Goal: Task Accomplishment & Management: Manage account settings

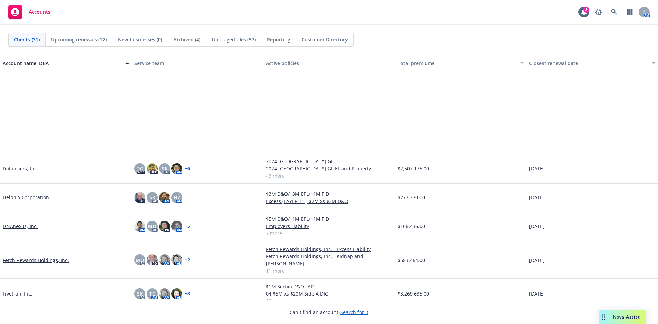
scroll to position [137, 0]
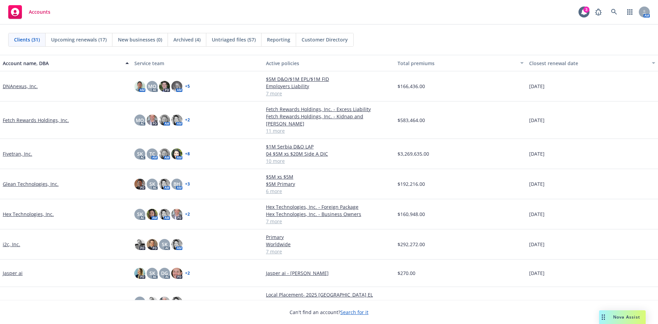
click at [25, 118] on link "Fetch Rewards Holdings, Inc." at bounding box center [36, 120] width 66 height 7
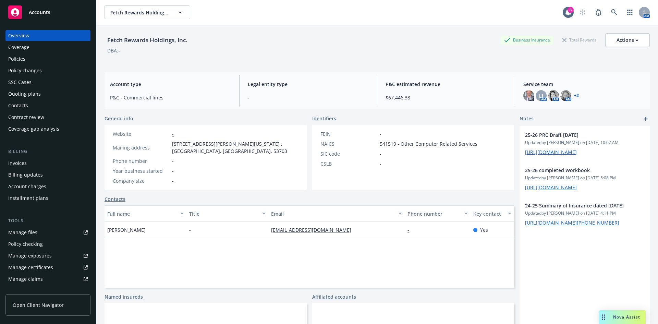
click at [24, 61] on div "Policies" at bounding box center [16, 58] width 17 height 11
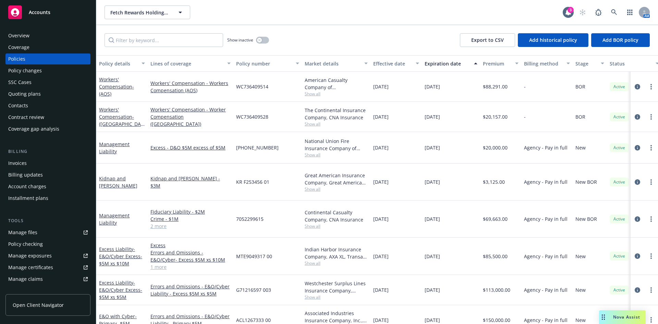
click at [42, 233] on link "Manage files" at bounding box center [47, 232] width 85 height 11
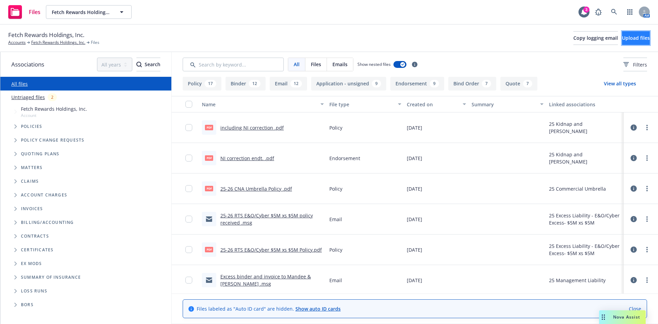
click at [622, 39] on span "Upload files" at bounding box center [636, 38] width 28 height 7
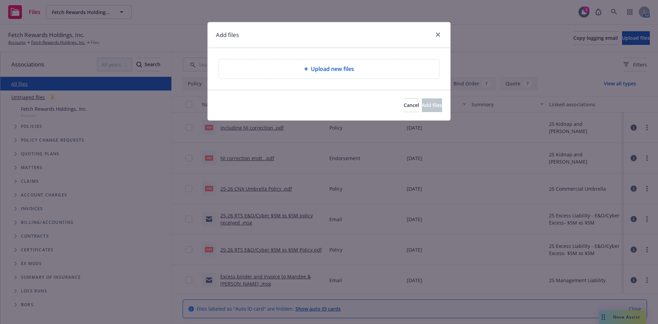
click at [325, 68] on span "Upload new files" at bounding box center [332, 69] width 43 height 8
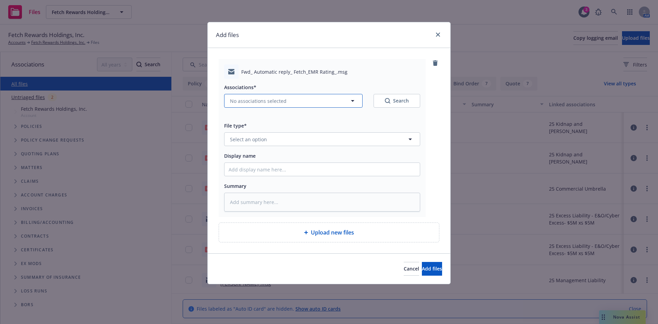
click at [271, 100] on span "No associations selected" at bounding box center [258, 100] width 57 height 7
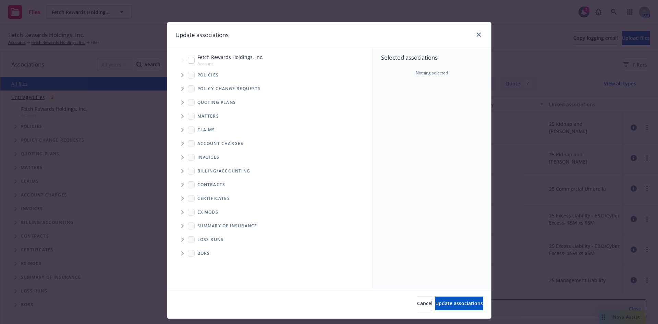
click at [181, 74] on icon "Tree Example" at bounding box center [182, 75] width 3 height 4
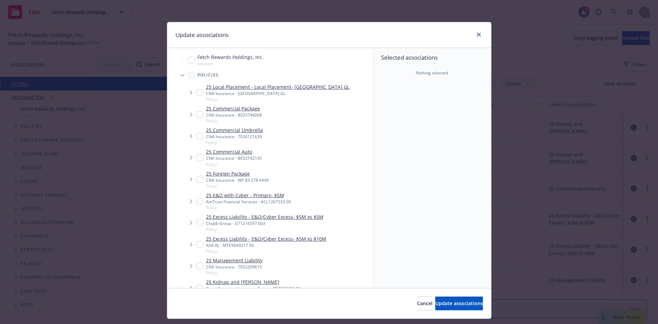
type textarea "x"
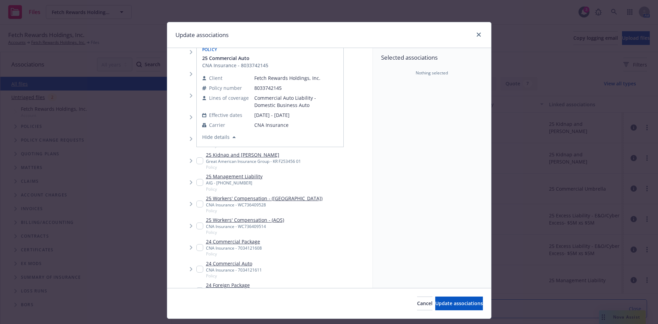
scroll to position [171, 0]
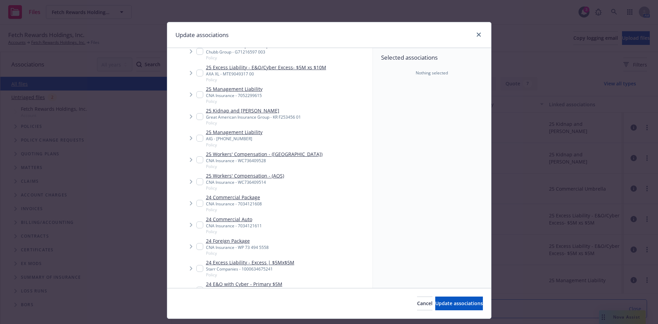
click at [199, 181] on input "Tree Example" at bounding box center [199, 181] width 7 height 7
checkbox input "true"
click at [198, 159] on input "Tree Example" at bounding box center [199, 159] width 7 height 7
checkbox input "true"
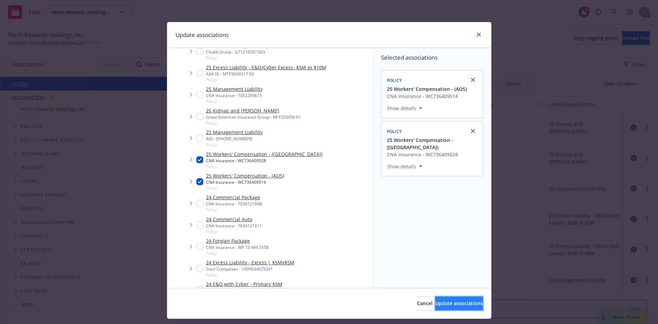
click at [435, 304] on span "Update associations" at bounding box center [459, 303] width 48 height 7
type textarea "x"
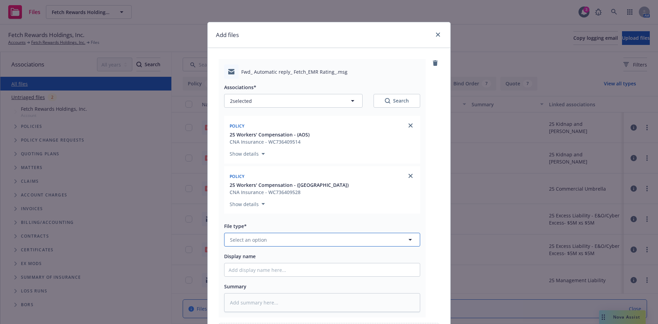
click at [250, 243] on button "Select an option" at bounding box center [322, 240] width 196 height 14
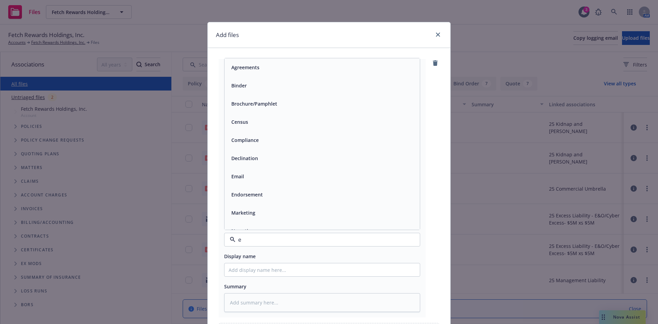
type input "em"
click at [244, 84] on div "Email" at bounding box center [322, 86] width 187 height 10
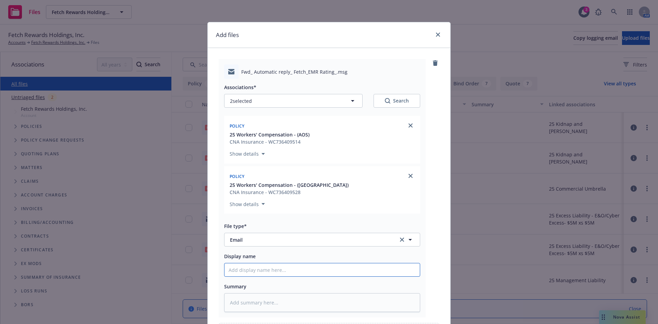
click at [278, 272] on input "Display name" at bounding box center [322, 269] width 195 height 13
type textarea "x"
type input "L"
type textarea "x"
type input "L e"
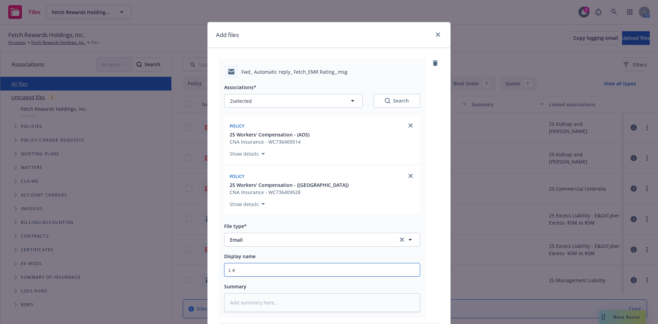
type textarea "x"
type input "L em"
type textarea "x"
type input "L ema"
type textarea "x"
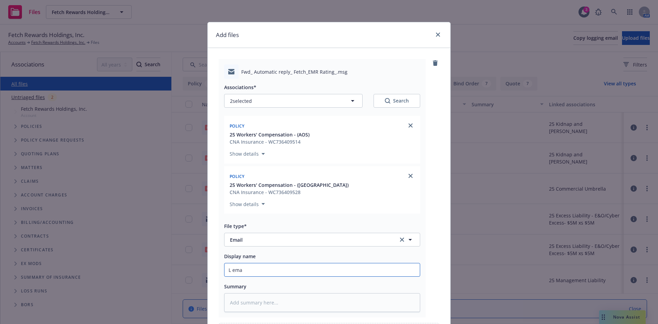
type input "L emai"
type textarea "x"
type input "L ema"
type textarea "x"
type input "L em"
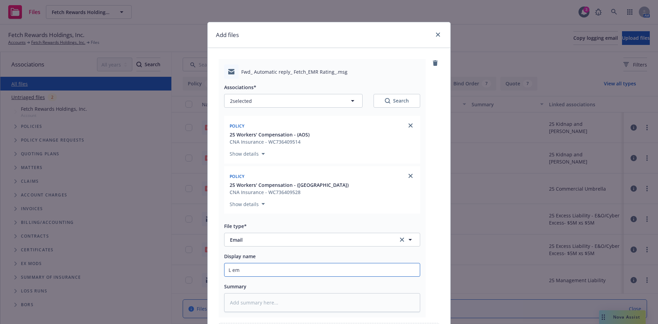
type textarea "x"
type input "L e"
type textarea "x"
type input "L"
type textarea "x"
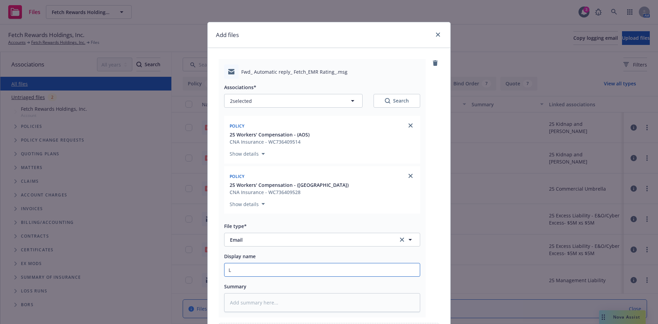
type input "L"
type textarea "x"
type input "E"
type textarea "x"
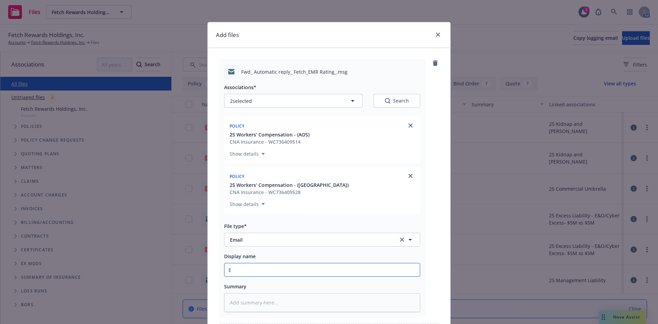
type input "EL"
type textarea "x"
type input "E"
type textarea "x"
type input "EL"
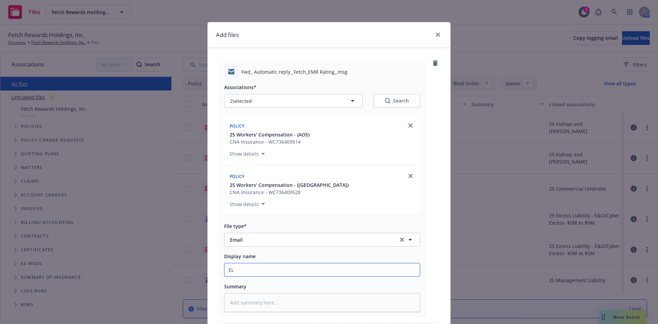
type textarea "x"
type input "EL"
type textarea "x"
type input "EL E"
type textarea "x"
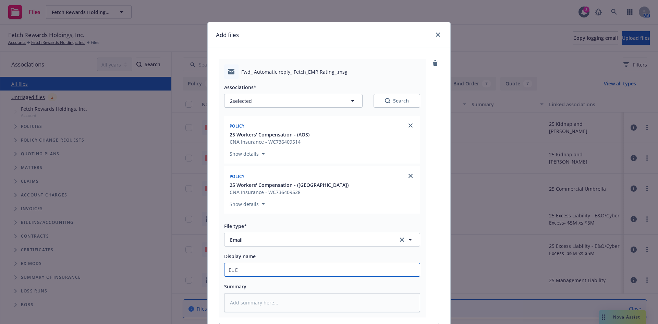
type input "EL EM"
type textarea "x"
type input "EL EMa"
type textarea "x"
type input "EL EMai"
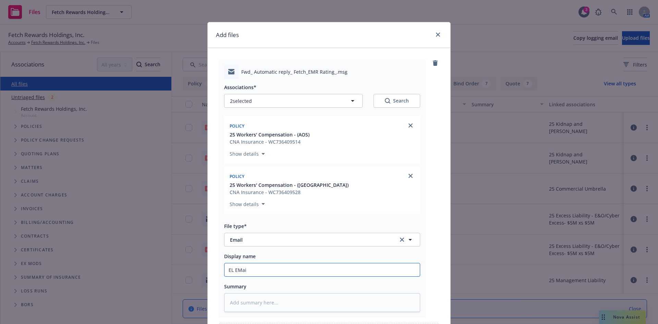
type textarea "x"
type input "EL EMail"
type textarea "x"
type input "EL EMails"
type textarea "x"
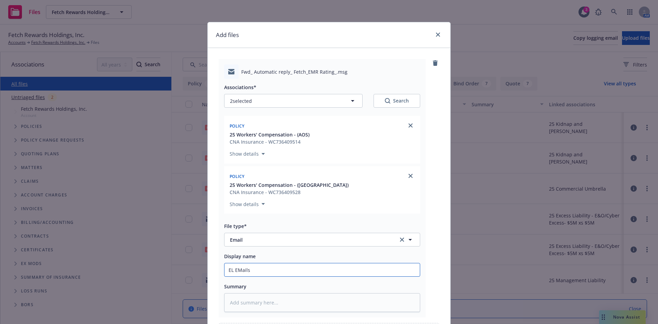
type input "EL EMails"
type textarea "x"
type input "EL EMails"
type textarea "x"
type input "EL EMail-"
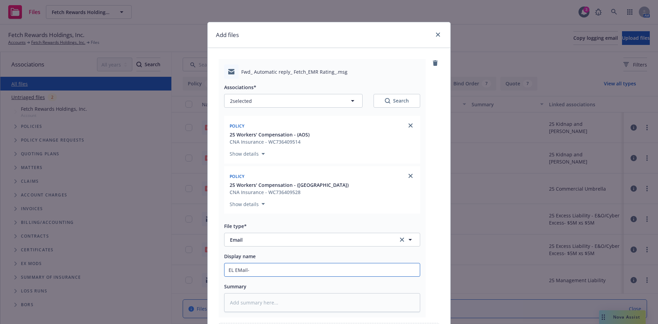
type textarea "x"
type input "EL EMail-0"
type textarea "x"
type input "EL EMail-0"
type textarea "x"
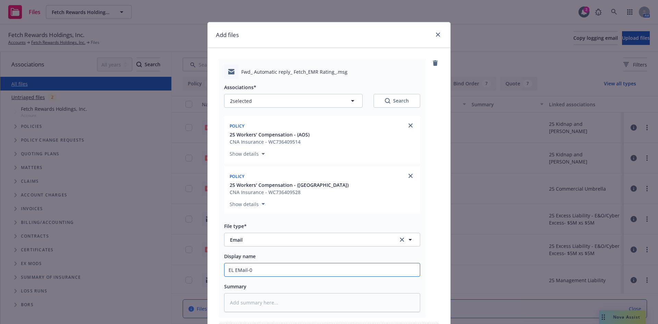
type input "EL EMail-0"
type textarea "x"
type input "EL EMail-"
type textarea "x"
type input "EL EMail-"
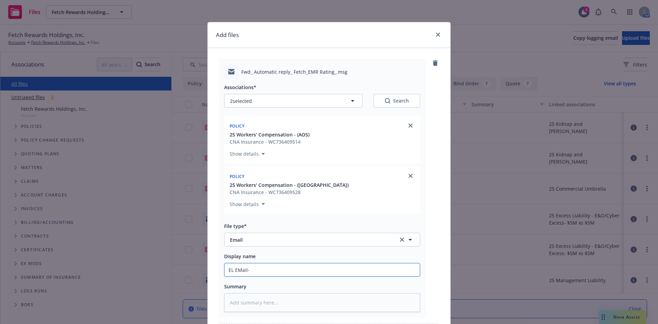
type textarea "x"
type input "EL EMail- E"
type textarea "x"
type input "EL EMail- EX"
type textarea "x"
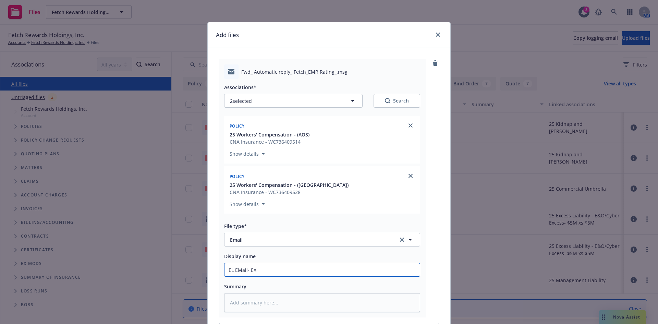
type input "EL EMail- EX"
type textarea "x"
type input "EL EMail- EX m"
type textarea "x"
type input "EL EMail- EX mo"
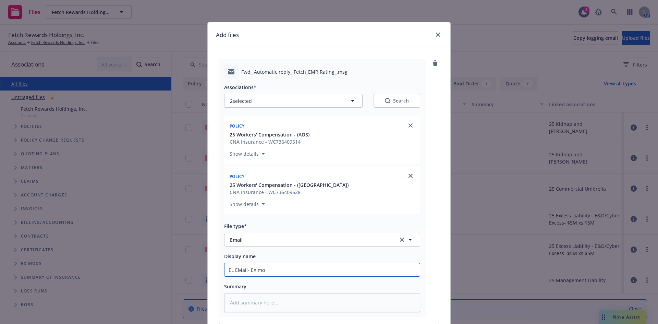
type textarea "x"
type input "EL EMail- EX mod"
type textarea "x"
type input "EL EMail- EX mod"
type textarea "x"
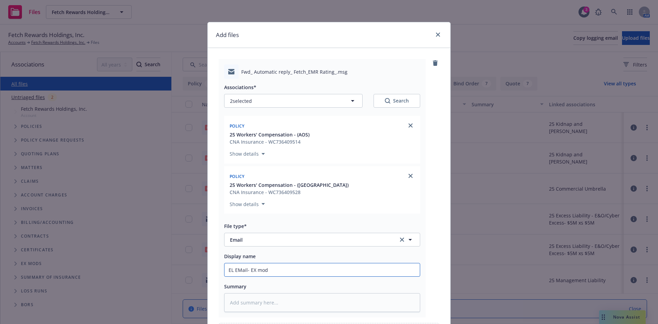
type input "EL EMail- EX mod r"
type textarea "x"
type input "EL EMail- EX mod ra"
type textarea "x"
type input "EL EMail- EX mod rat"
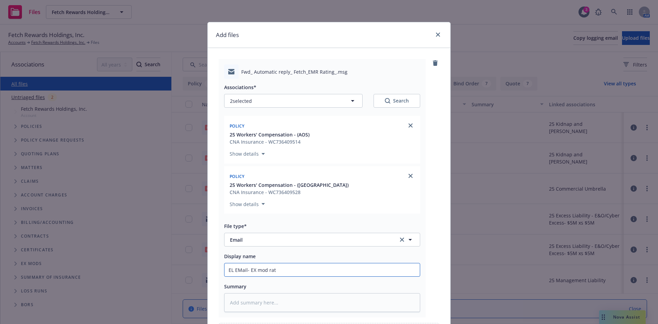
type textarea "x"
type input "EL EMail- EX mod rati"
type textarea "x"
type input "EL EMail- EX mod ratin"
type textarea "x"
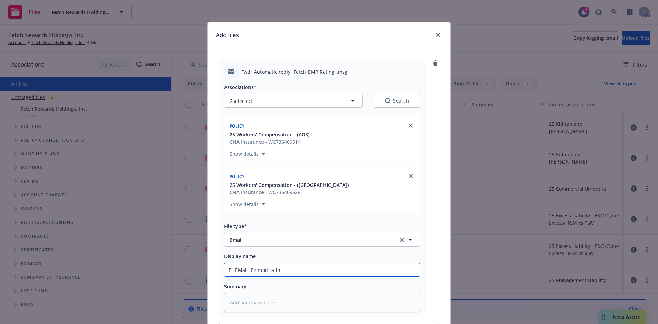
type input "EL EMail- EX mod rating"
type textarea "x"
type input "EL EMail- EX mod ratings"
type textarea "x"
type input "EL EMail- EX mod ratings"
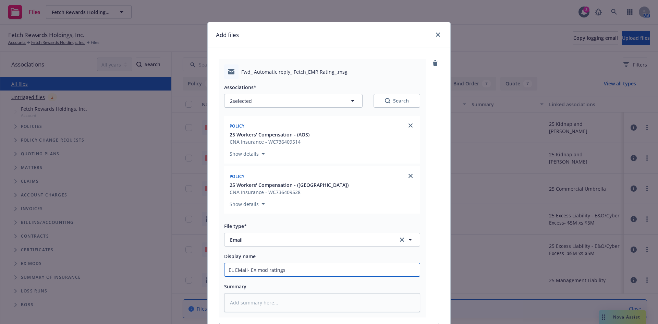
type textarea "x"
type input "EL EMail- EX mod ratings t"
type textarea "x"
type input "EL EMail- EX mod ratings to"
type textarea "x"
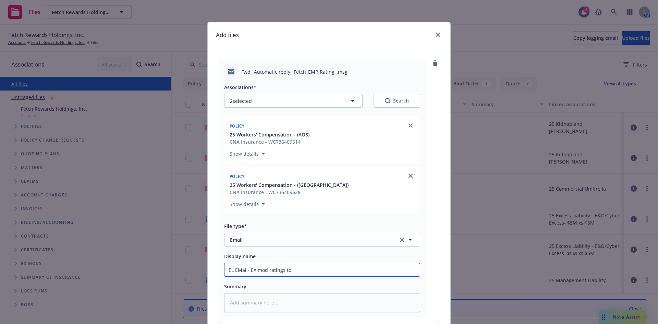
type input "EL EMail- EX mod ratings to"
type textarea "x"
type input "EL EMail- EX mod ratings to c"
type textarea "x"
type input "EL EMail- EX mod ratings to cl"
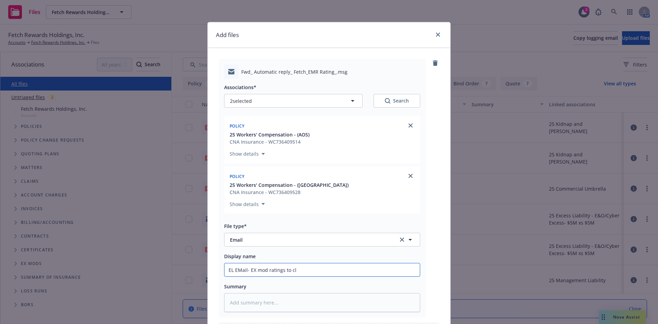
type textarea "x"
type input "EL EMail- EX mod ratings to cli"
type textarea "x"
type input "EL EMail- EX mod ratings to clie"
type textarea "x"
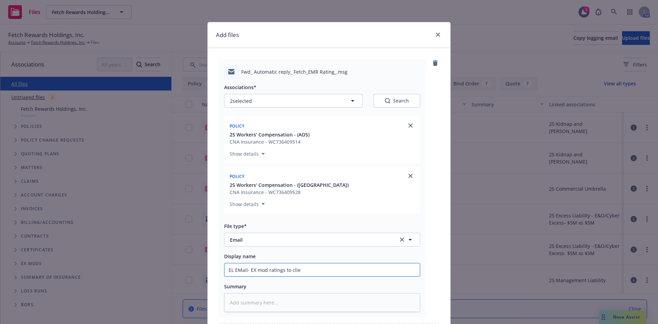
type input "EL EMail- EX mod ratings to clien"
type textarea "x"
type input "EL EMail- EX mod ratings to client"
type textarea "x"
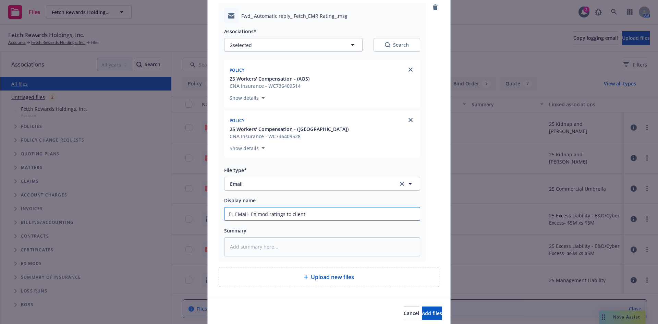
scroll to position [83, 0]
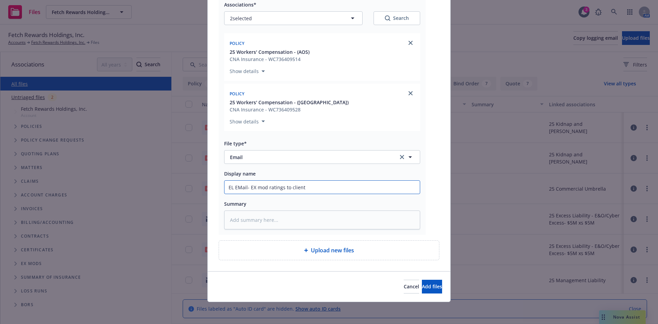
type input "EL EMail- EX mod ratings to client"
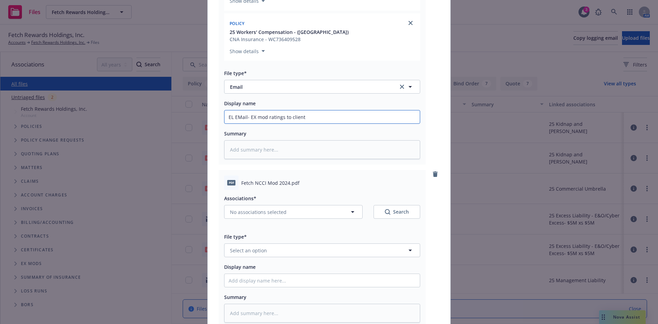
scroll to position [220, 0]
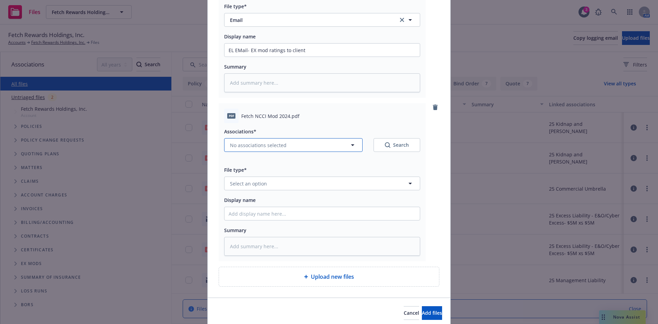
click at [273, 151] on button "No associations selected" at bounding box center [293, 145] width 139 height 14
type textarea "x"
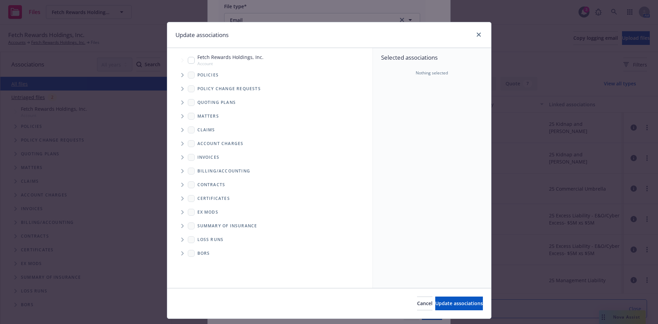
click at [188, 59] on input "Tree Example" at bounding box center [191, 60] width 7 height 7
click at [188, 61] on input "Tree Example" at bounding box center [191, 60] width 7 height 7
checkbox input "false"
click at [181, 75] on icon "Tree Example" at bounding box center [182, 75] width 3 height 4
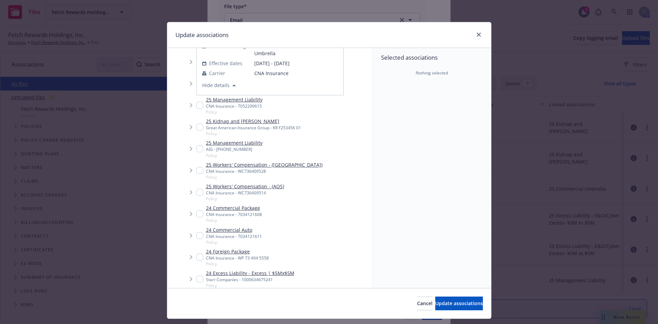
scroll to position [171, 0]
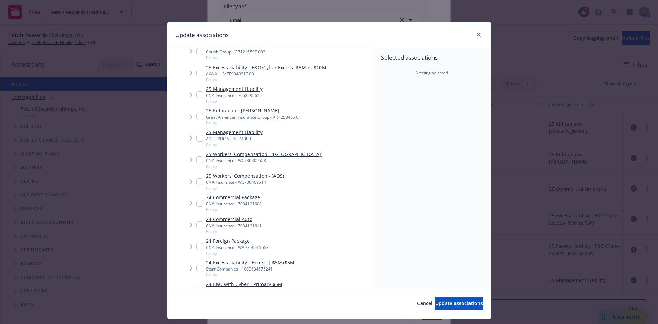
click at [197, 184] on input "Tree Example" at bounding box center [199, 181] width 7 height 7
checkbox input "true"
click at [441, 303] on span "Update associations" at bounding box center [459, 303] width 48 height 7
type textarea "x"
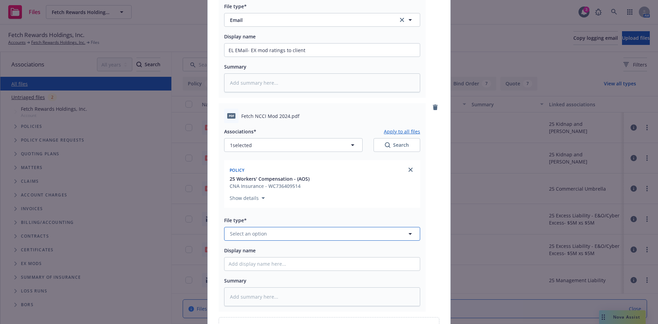
click at [253, 235] on span "Select an option" at bounding box center [248, 233] width 37 height 7
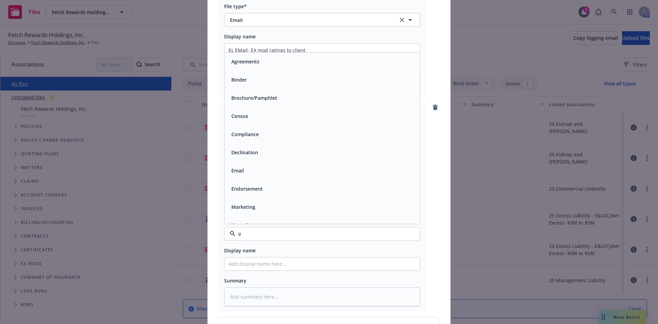
type input "ex"
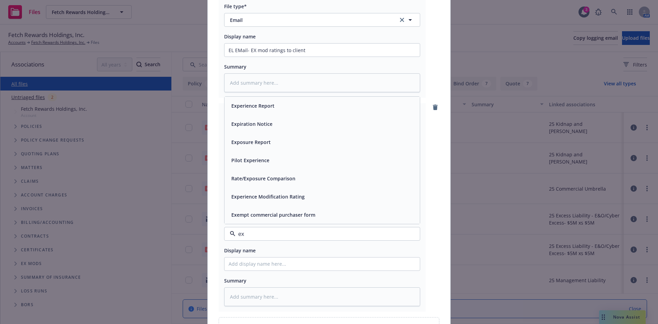
click at [276, 199] on span "Experience Modification Rating" at bounding box center [267, 196] width 73 height 7
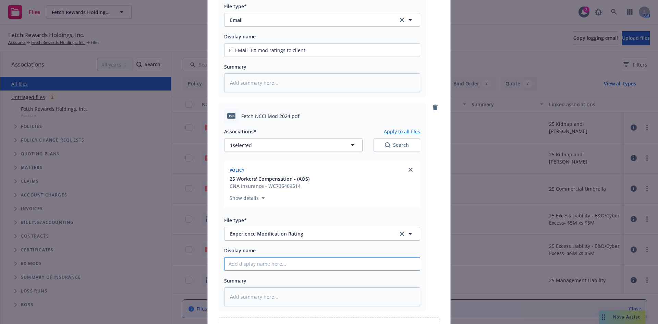
click at [240, 262] on input "Display name" at bounding box center [322, 263] width 195 height 13
type textarea "x"
type input "N"
type textarea "x"
type input "NC"
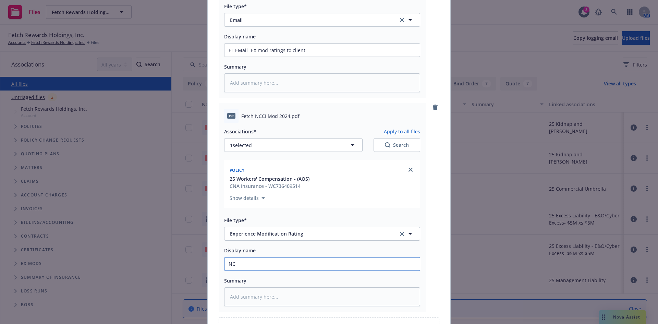
type textarea "x"
type input "NCI"
type textarea "x"
type input "NCI"
type textarea "x"
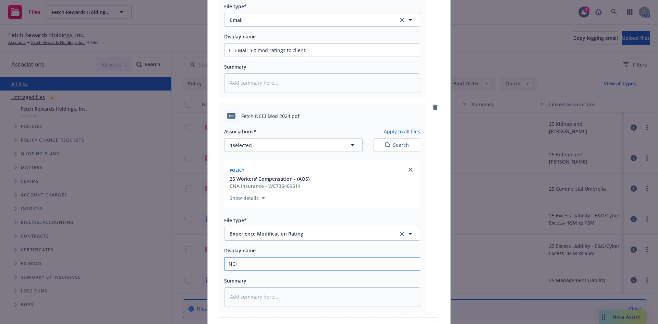
type input "NCI"
type textarea "x"
type input "NC"
type textarea "x"
type input "NCC"
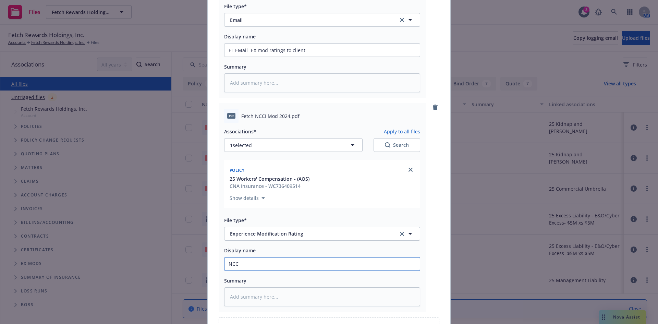
type textarea "x"
type input "NCCI"
type textarea "x"
type input "NCCI"
type textarea "x"
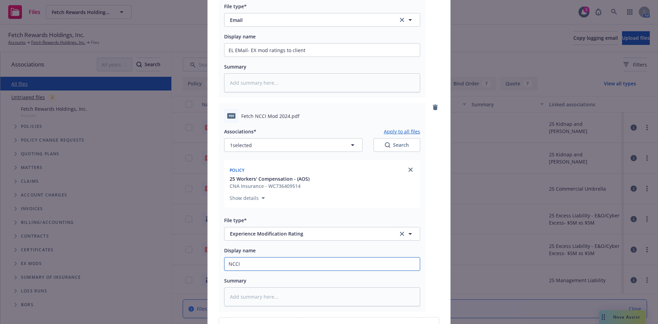
type input "NCCI R"
type textarea "x"
type input "NCCI Ra"
type textarea "x"
type input "NCCI Rai"
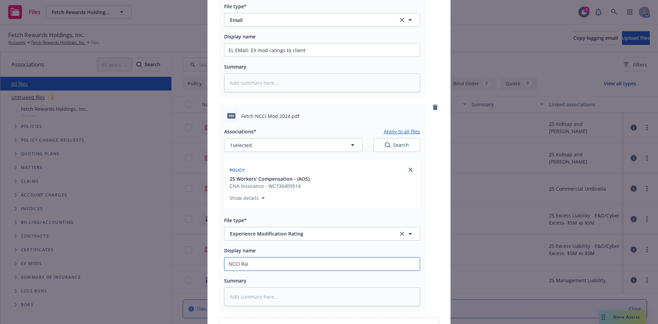
type textarea "x"
type input "NCCI Rait"
type textarea "x"
type input "NCCI [PERSON_NAME]"
type textarea "x"
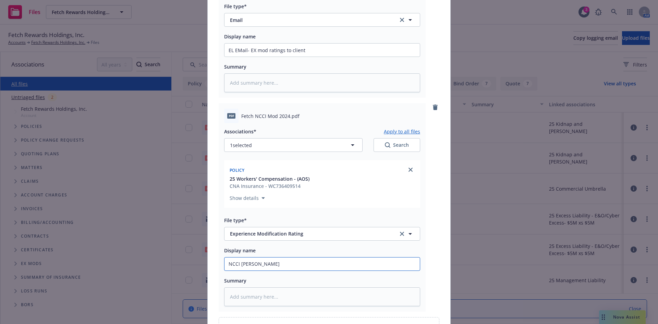
type input "NCCI Raitin"
type textarea "x"
type input "NCCI Raiting"
type textarea "x"
type input "NCCI Raiting"
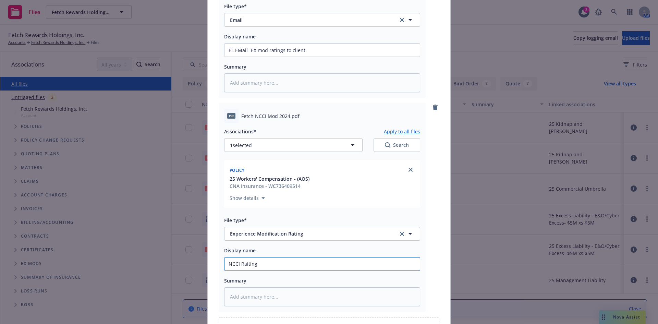
type textarea "x"
type input "NCCI Raiting"
type textarea "x"
type input "NCCI Raitin"
type textarea "x"
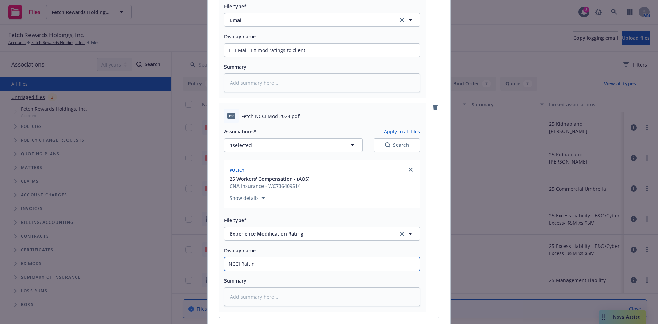
type input "NCCI [PERSON_NAME]"
type textarea "x"
type input "NCCI Rait"
type textarea "x"
type input "NCCI Rai"
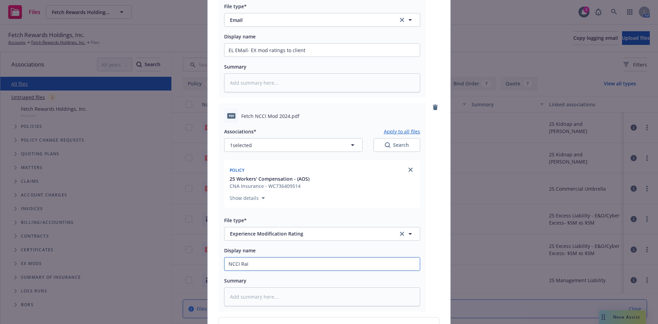
type textarea "x"
type input "NCCI Ra"
type textarea "x"
type input "NCCI Rat"
type textarea "x"
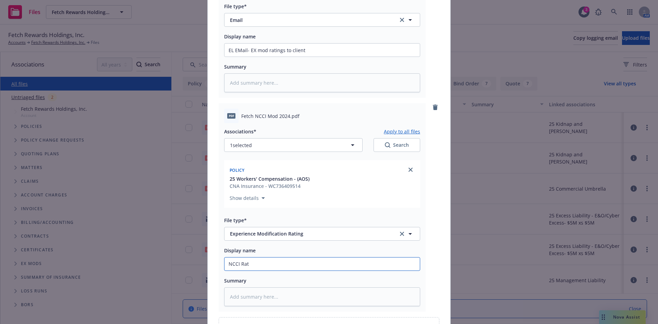
type input "NCCI Rati"
type textarea "x"
type input "NCCI Ratin"
type textarea "x"
type input "NCCI Rating"
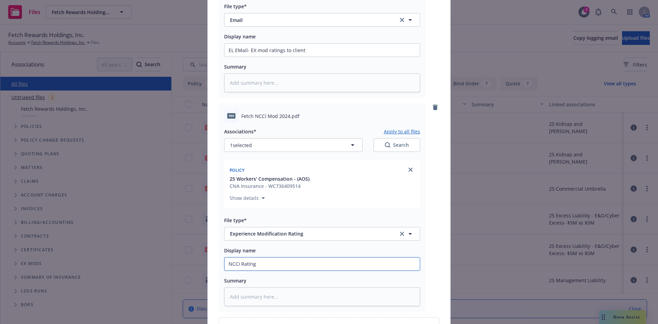
type textarea "x"
type input "NCCI Rating"
type textarea "x"
type input "NCCI Rating e"
type textarea "x"
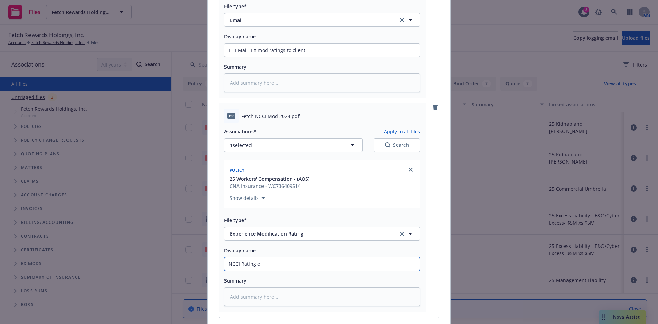
type input "NCCI Rating ef"
type textarea "x"
type input "NCCI Rating eff"
type textarea "x"
type input "NCCI Rating eff"
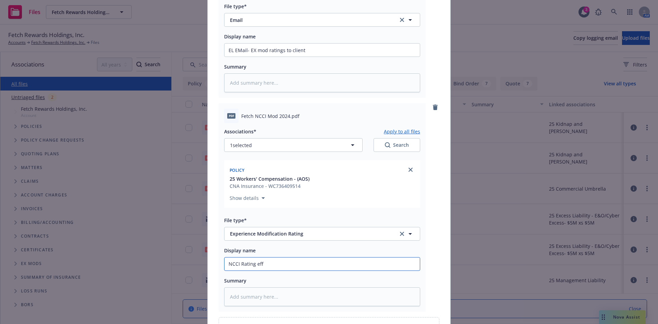
type textarea "x"
type input "NCCI Rating eff 1"
type textarea "x"
type input "NCCI Rating eff 1/"
type textarea "x"
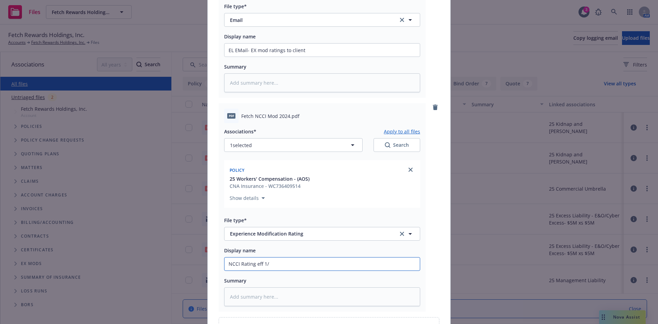
type input "NCCI Rating eff 1/0"
type textarea "x"
type input "NCCI Rating eff 1/01"
type textarea "x"
type input "NCCI Rating eff 1/01/"
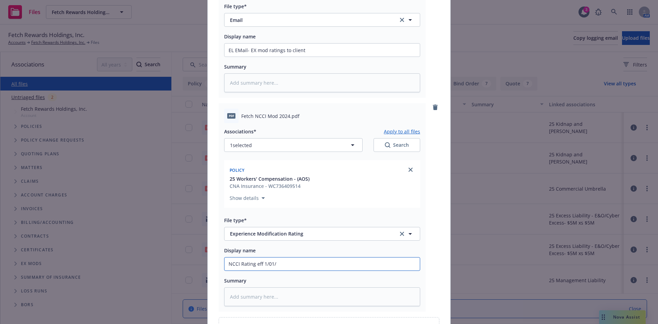
type textarea "x"
type input "NCCI Rating eff 1/01/2"
type textarea "x"
type input "NCCI Rating eff [DATE]"
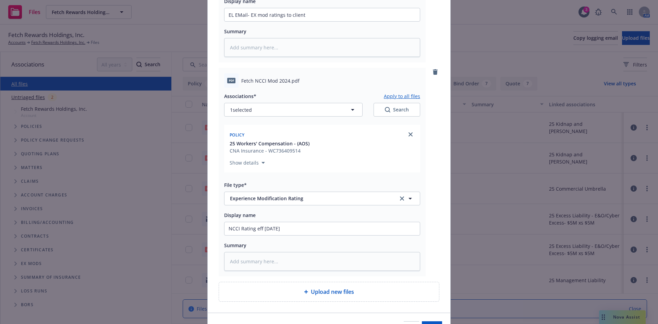
scroll to position [297, 0]
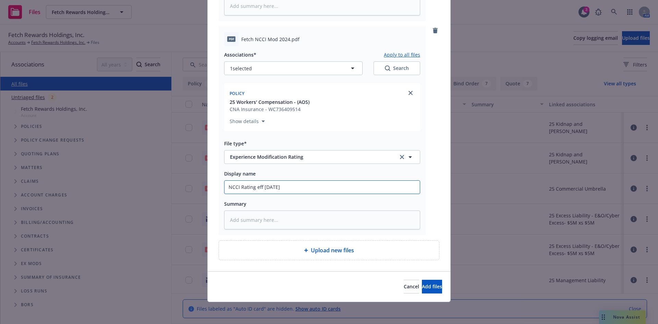
drag, startPoint x: 289, startPoint y: 185, endPoint x: 151, endPoint y: 176, distance: 139.2
click at [151, 176] on div "Add files Fwd_ Automatic reply_ Fetch_EMR Rating_.msg Associations* Apply to al…" at bounding box center [329, 162] width 658 height 324
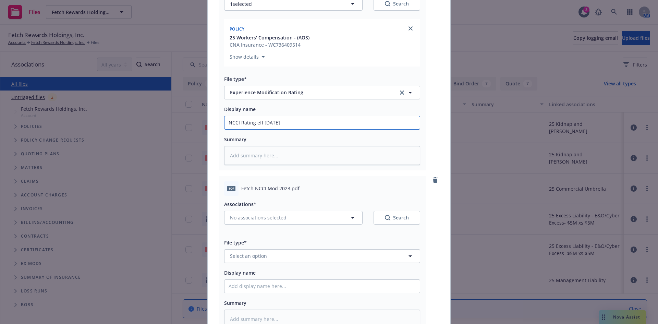
scroll to position [434, 0]
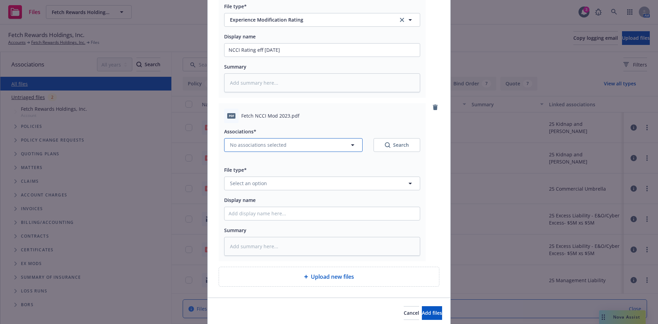
click at [266, 145] on span "No associations selected" at bounding box center [258, 144] width 57 height 7
type textarea "x"
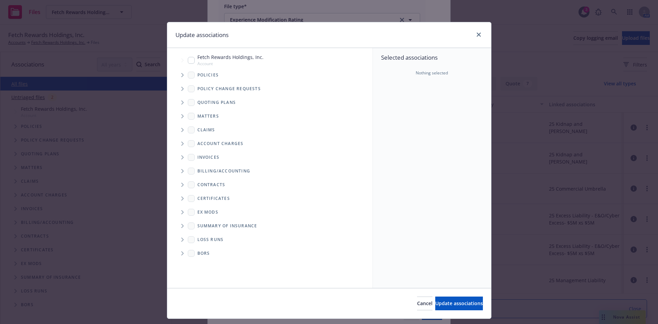
click at [181, 76] on icon "Tree Example" at bounding box center [182, 75] width 3 height 4
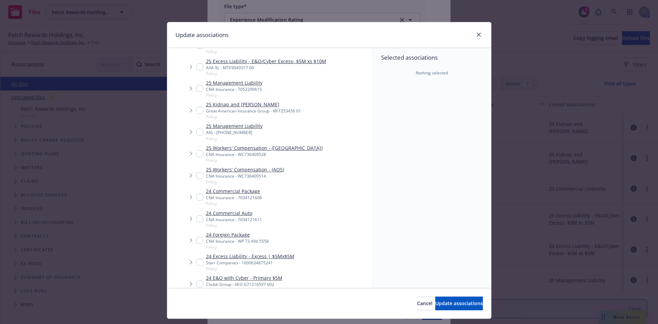
scroll to position [240, 0]
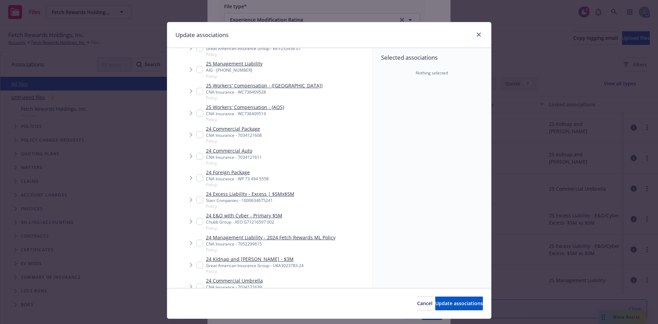
click at [196, 115] on input "Tree Example" at bounding box center [199, 113] width 7 height 7
checkbox input "true"
click at [436, 303] on span "Update associations" at bounding box center [459, 303] width 48 height 7
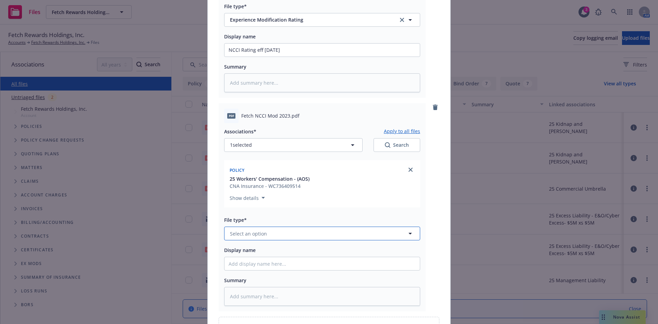
click at [280, 236] on button "Select an option" at bounding box center [322, 234] width 196 height 14
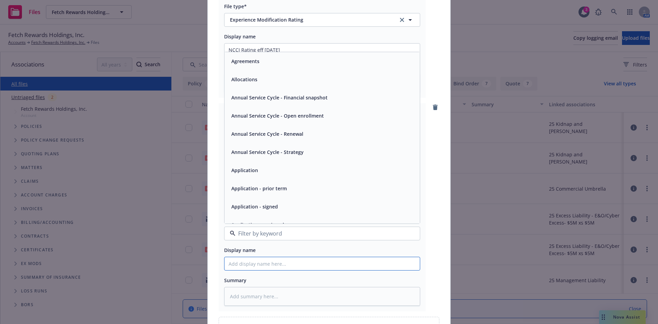
click at [268, 264] on input "Display name" at bounding box center [322, 263] width 195 height 13
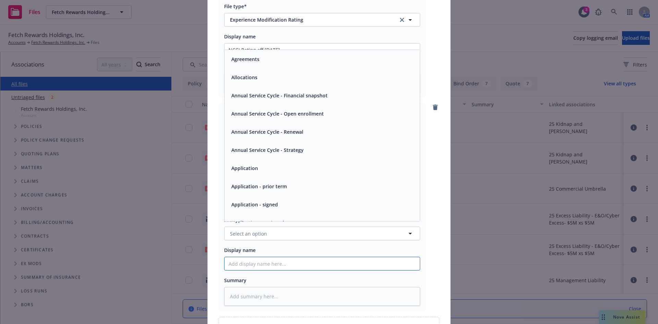
paste input "NCCI Rating eff [DATE]"
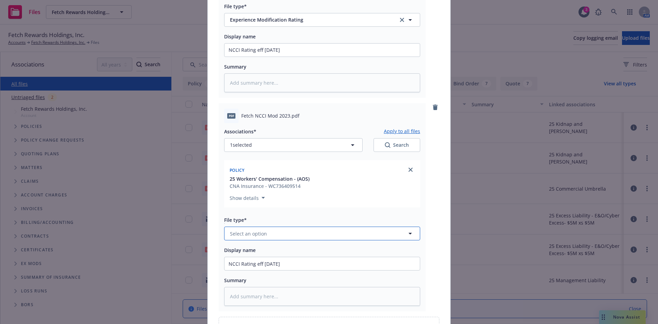
click at [276, 227] on button "Select an option" at bounding box center [322, 234] width 196 height 14
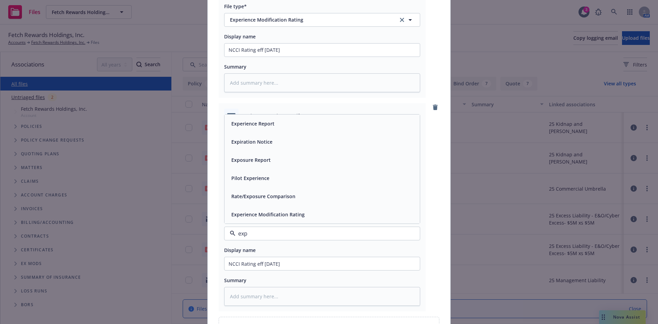
click at [271, 194] on span "Rate/Exposure Comparison" at bounding box center [263, 196] width 64 height 7
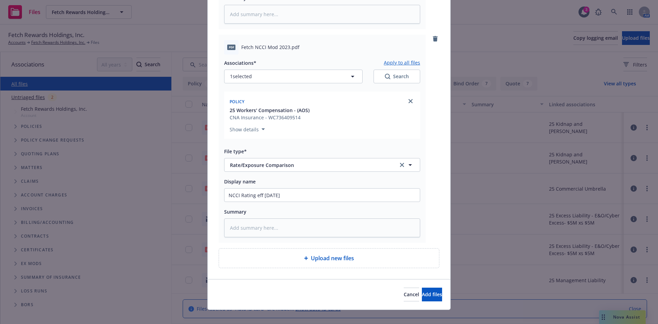
scroll to position [510, 0]
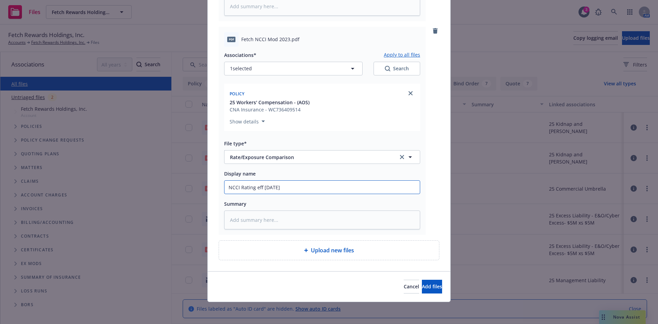
click at [291, 187] on input "NCCI Rating eff [DATE]" at bounding box center [322, 187] width 195 height 13
click at [272, 246] on div "Upload new files" at bounding box center [329, 250] width 220 height 19
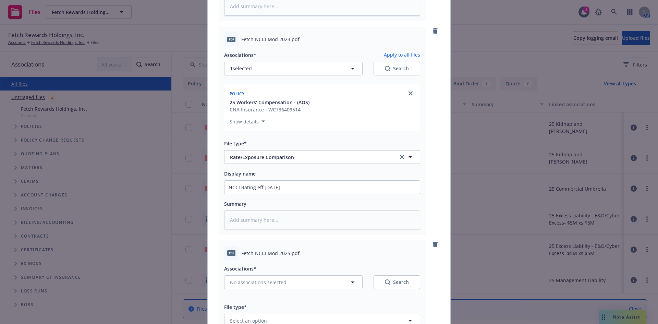
scroll to position [674, 0]
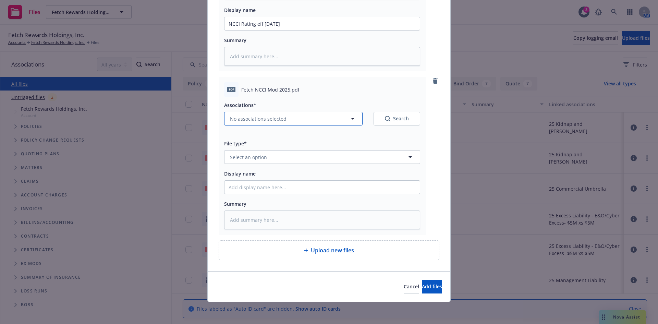
click at [255, 121] on span "No associations selected" at bounding box center [258, 118] width 57 height 7
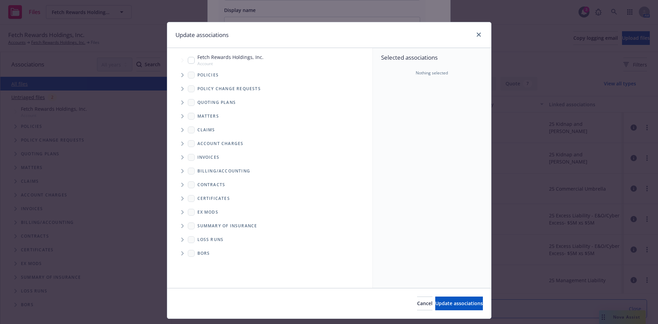
click at [181, 76] on icon "Tree Example" at bounding box center [182, 75] width 2 height 4
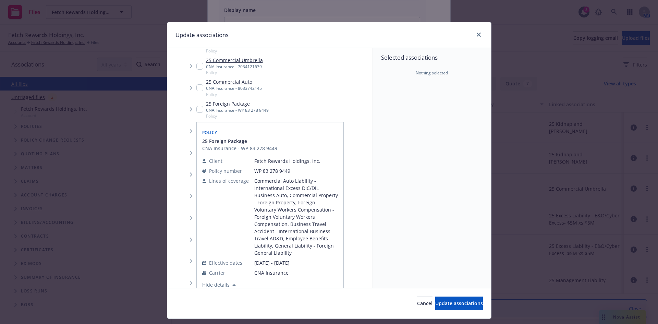
scroll to position [103, 0]
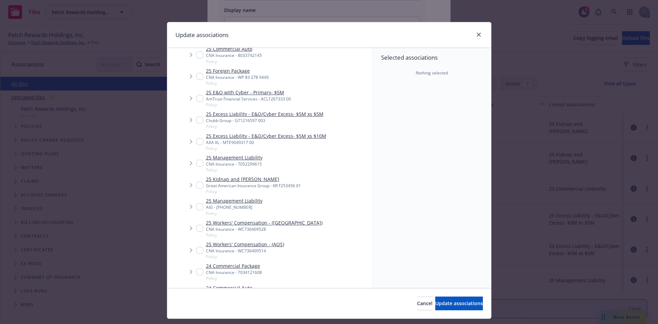
click at [196, 251] on input "Tree Example" at bounding box center [199, 250] width 7 height 7
click at [449, 307] on button "Update associations" at bounding box center [459, 304] width 48 height 14
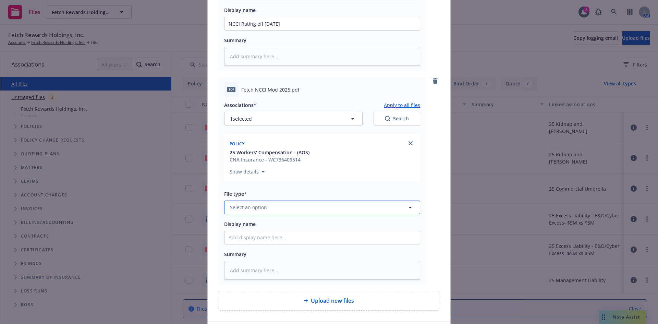
click at [279, 207] on button "Select an option" at bounding box center [322, 208] width 196 height 14
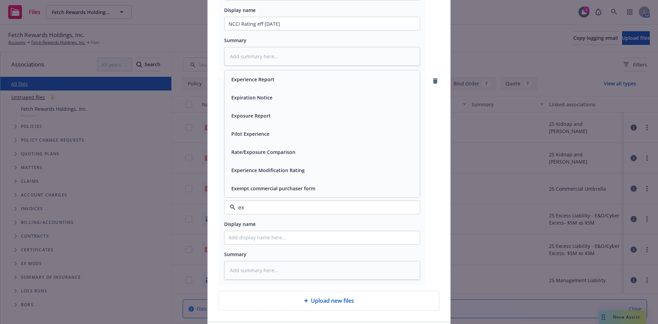
click at [267, 167] on span "Experience Modification Rating" at bounding box center [267, 170] width 73 height 7
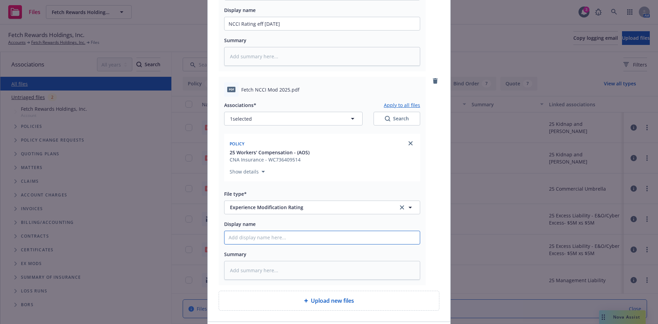
click at [272, 240] on input "Display name" at bounding box center [322, 237] width 195 height 13
paste input "NCCI Rating eff [DATE]"
drag, startPoint x: 276, startPoint y: 237, endPoint x: 293, endPoint y: 239, distance: 16.9
click at [277, 237] on input "NCCI Rating eff [DATE]" at bounding box center [322, 237] width 195 height 13
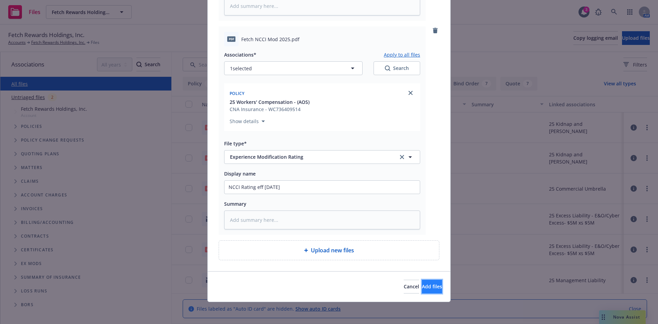
click at [422, 283] on span "Add files" at bounding box center [432, 286] width 20 height 7
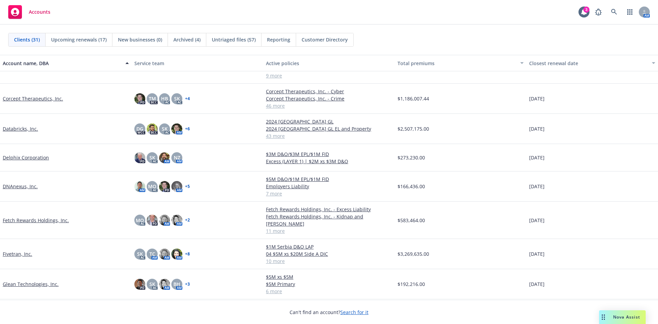
scroll to position [103, 0]
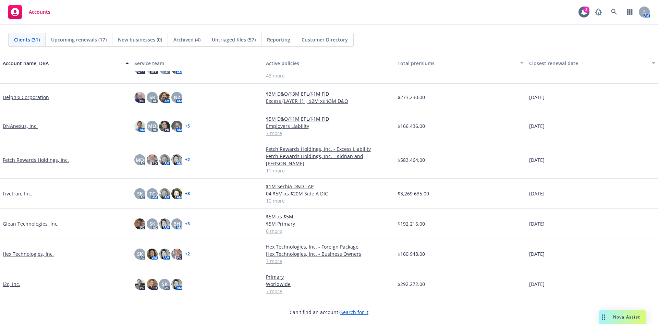
click at [12, 280] on link "i2c, Inc." at bounding box center [11, 283] width 17 height 7
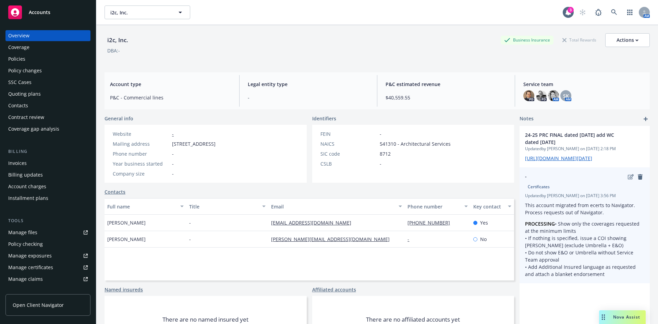
scroll to position [42, 0]
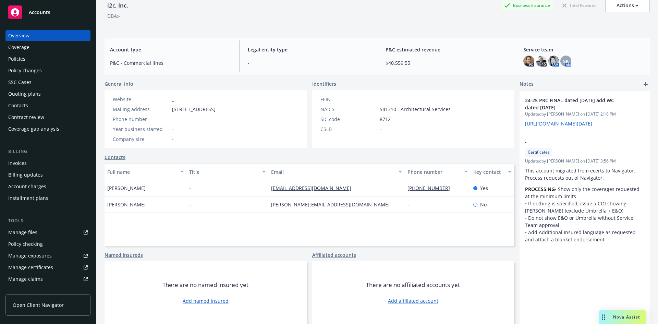
click at [14, 57] on div "Policies" at bounding box center [16, 58] width 17 height 11
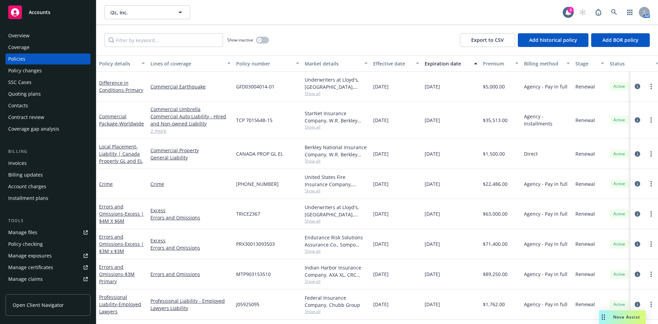
click at [20, 36] on div "Overview" at bounding box center [18, 35] width 21 height 11
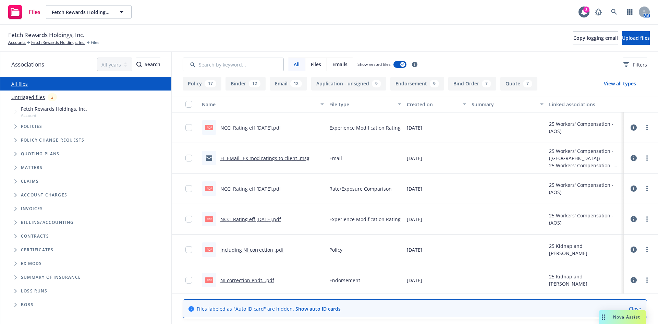
click at [50, 99] on div "3" at bounding box center [52, 97] width 9 height 8
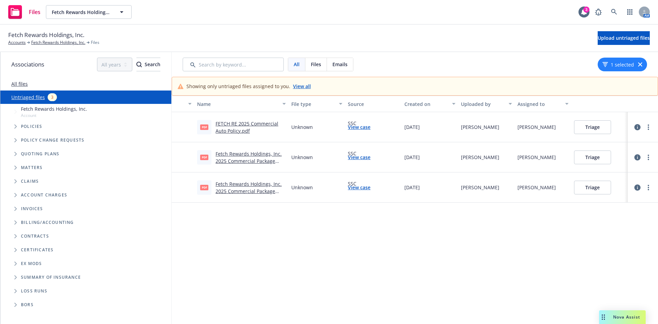
click at [304, 87] on link "View all" at bounding box center [302, 86] width 18 height 7
